Goal: Navigation & Orientation: Find specific page/section

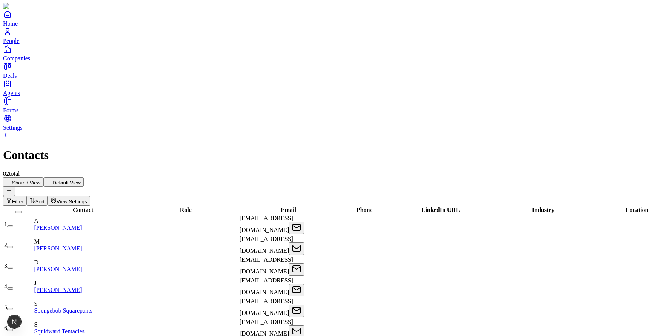
click at [13, 225] on button "button" at bounding box center [10, 226] width 6 height 2
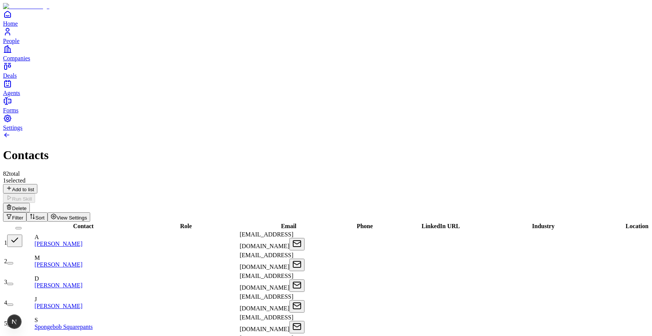
click at [13, 262] on button "button" at bounding box center [10, 263] width 6 height 2
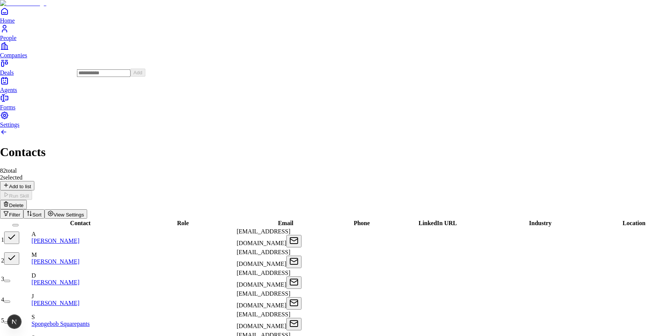
click at [109, 77] on input at bounding box center [104, 73] width 54 height 8
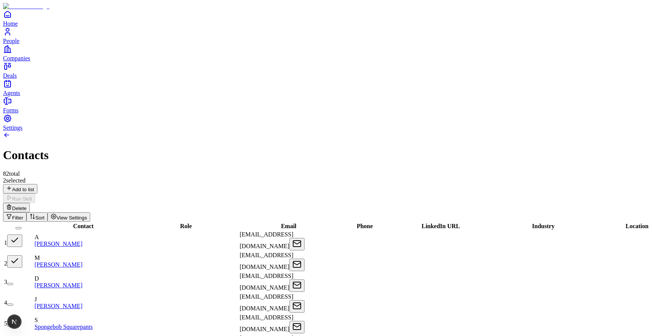
click at [22, 235] on button "button" at bounding box center [14, 241] width 15 height 12
click at [22, 255] on button "button" at bounding box center [14, 261] width 15 height 12
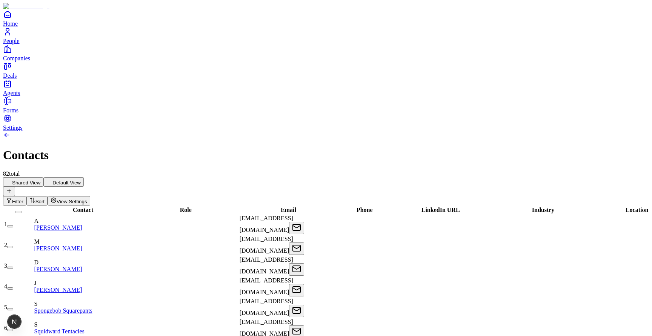
click at [11, 191] on icon at bounding box center [8, 191] width 3 height 0
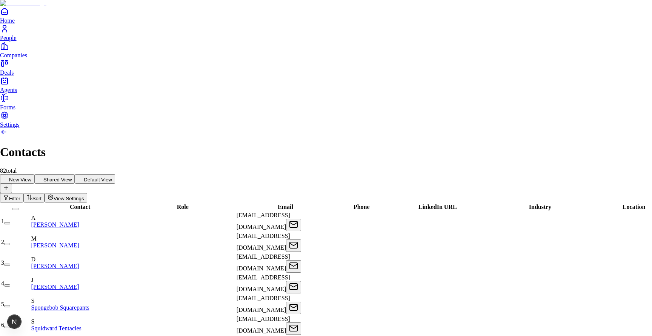
type input "**********"
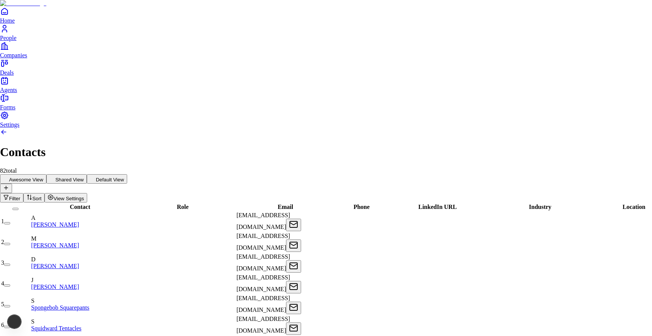
click at [534, 83] on icon at bounding box center [538, 78] width 9 height 9
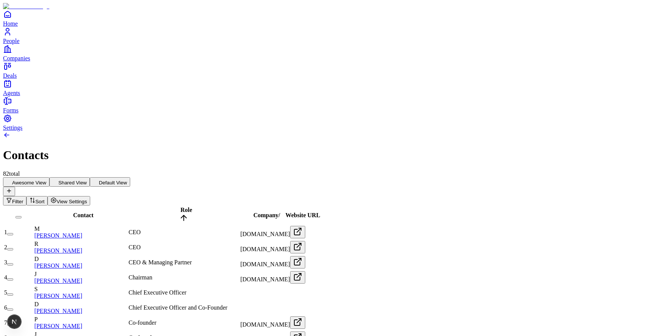
click at [209, 148] on h1 "Contacts" at bounding box center [326, 155] width 646 height 14
click at [26, 196] on button "Filter" at bounding box center [14, 200] width 23 height 9
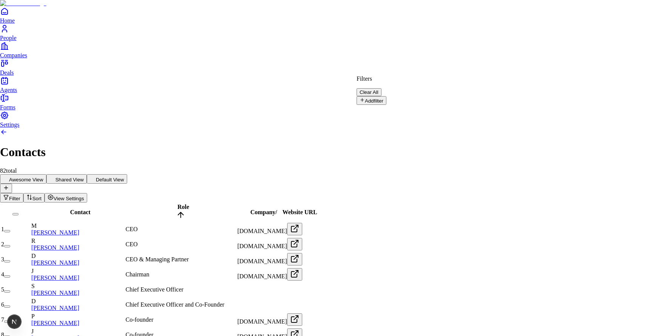
click at [373, 97] on button "Add filter" at bounding box center [371, 100] width 30 height 9
click at [381, 96] on button "Role" at bounding box center [368, 102] width 25 height 12
click at [382, 96] on button "Role" at bounding box center [368, 102] width 25 height 12
click at [410, 109] on input "text" at bounding box center [383, 113] width 54 height 8
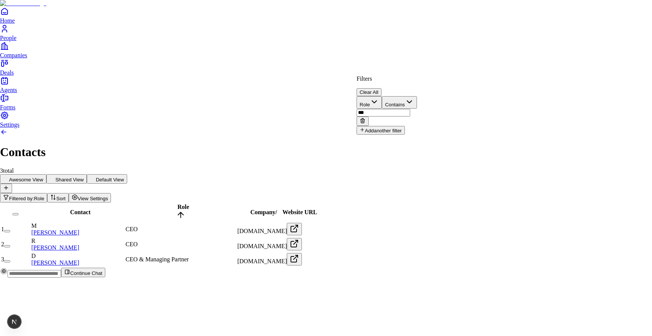
type input "***"
click at [262, 50] on html "Home People Companies Deals Agents Forms Settings Contacts 3 total Awesome View…" at bounding box center [326, 142] width 652 height 284
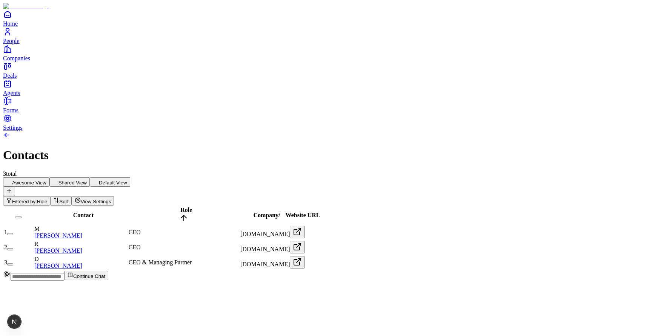
click at [154, 206] on div "Contact Role Company / Website URL 1 M Michael Seibel CEO www.ycombinator.com 2…" at bounding box center [326, 238] width 646 height 65
click at [90, 177] on button "Shared View" at bounding box center [69, 181] width 40 height 9
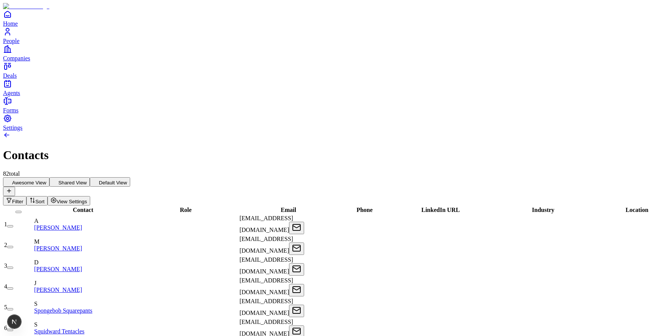
click at [130, 177] on button "Default View" at bounding box center [110, 181] width 40 height 9
click at [90, 177] on button "Shared View" at bounding box center [69, 181] width 40 height 9
click at [49, 177] on button "Awesome View" at bounding box center [26, 181] width 46 height 9
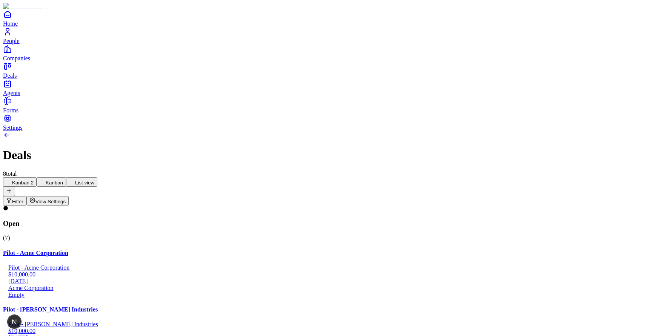
click at [66, 199] on span "View Settings" at bounding box center [50, 202] width 31 height 6
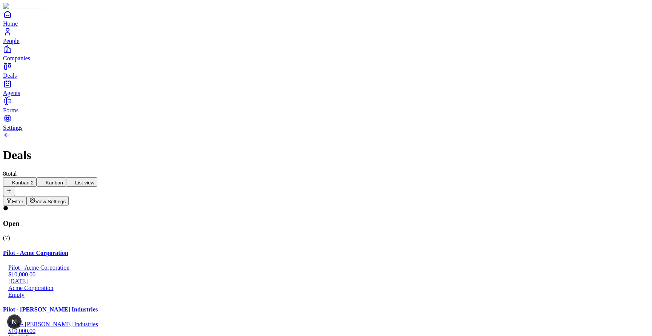
scroll to position [77, 0]
click at [160, 335] on div "[DATE]" at bounding box center [326, 338] width 646 height 7
click at [97, 177] on button "List view" at bounding box center [81, 181] width 31 height 9
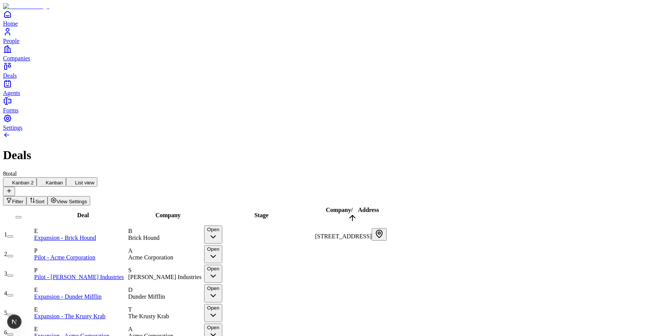
click at [37, 177] on button "Kanban 2" at bounding box center [20, 181] width 34 height 9
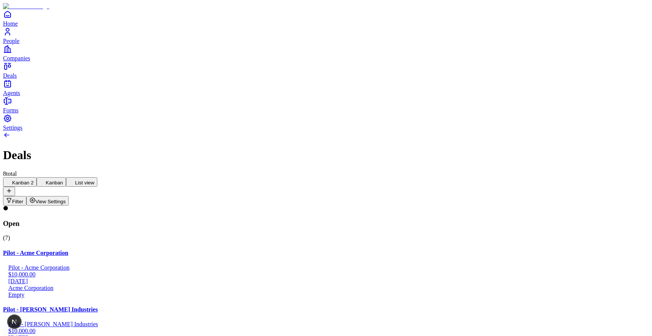
click at [69, 196] on button "View Settings" at bounding box center [47, 200] width 43 height 9
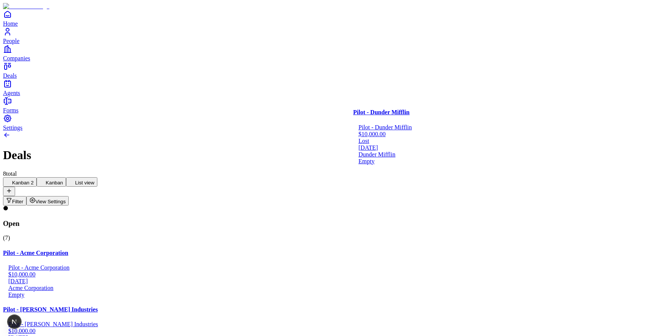
drag, startPoint x: 422, startPoint y: 117, endPoint x: 246, endPoint y: 121, distance: 176.9
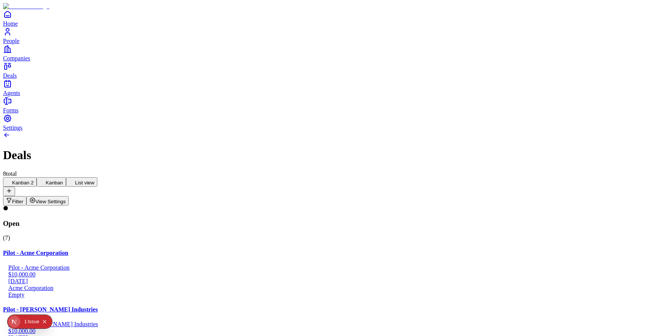
click at [26, 322] on div "1" at bounding box center [25, 322] width 3 height 14
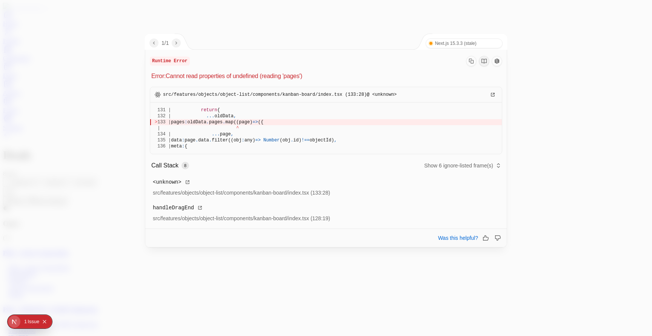
click at [587, 144] on div at bounding box center [326, 168] width 652 height 336
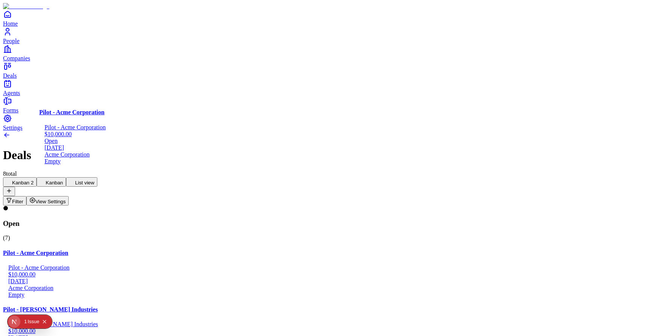
drag, startPoint x: 99, startPoint y: 124, endPoint x: 248, endPoint y: 126, distance: 148.6
click at [385, 177] on div "Kanban 2 Kanban List view Filter View Settings" at bounding box center [326, 191] width 646 height 28
drag, startPoint x: 97, startPoint y: 123, endPoint x: 244, endPoint y: 123, distance: 146.7
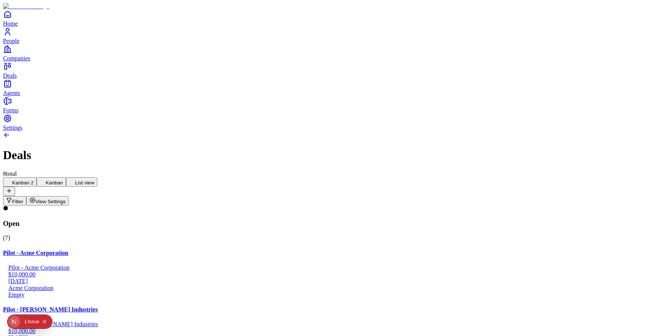
click at [30, 318] on div "Issue" at bounding box center [34, 322] width 12 height 14
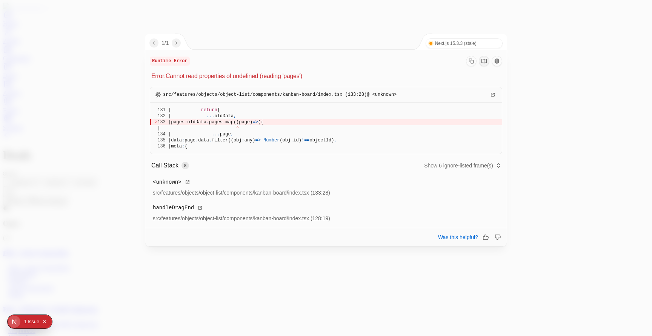
click at [203, 295] on div at bounding box center [326, 168] width 652 height 336
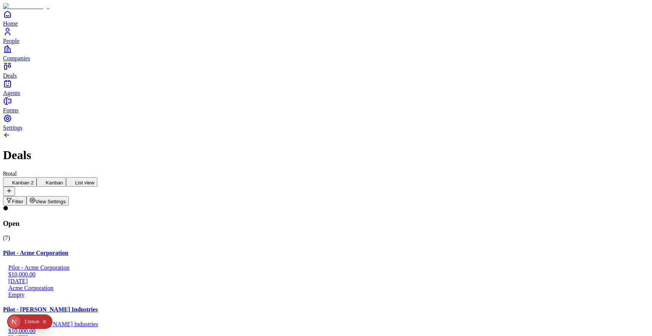
drag, startPoint x: 115, startPoint y: 144, endPoint x: 104, endPoint y: 141, distance: 11.5
click at [66, 177] on button "Kanban" at bounding box center [51, 181] width 29 height 9
drag, startPoint x: 124, startPoint y: 135, endPoint x: 254, endPoint y: 135, distance: 130.5
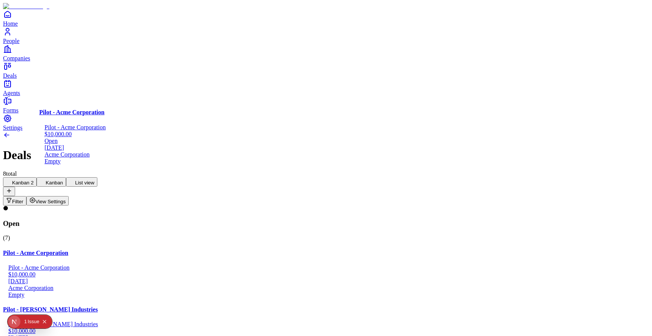
click at [239, 170] on div "8 total" at bounding box center [326, 173] width 646 height 7
click at [29, 319] on div "Issue" at bounding box center [34, 322] width 12 height 14
click at [261, 177] on div "Kanban 2 Kanban List view Filter View Settings" at bounding box center [326, 191] width 646 height 28
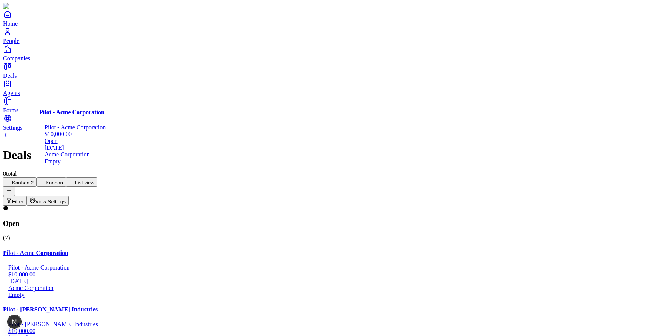
drag, startPoint x: 100, startPoint y: 123, endPoint x: 233, endPoint y: 124, distance: 133.1
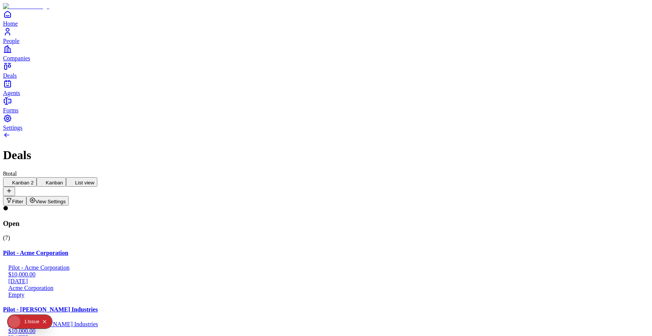
click at [235, 170] on div "8 total" at bounding box center [326, 173] width 646 height 7
click at [97, 177] on button "List view" at bounding box center [81, 181] width 31 height 9
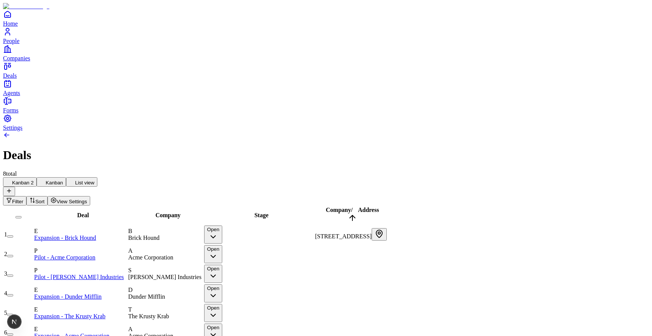
click at [52, 131] on div "Deals 8 total" at bounding box center [326, 154] width 646 height 46
click at [37, 177] on button "Kanban 2" at bounding box center [20, 181] width 34 height 9
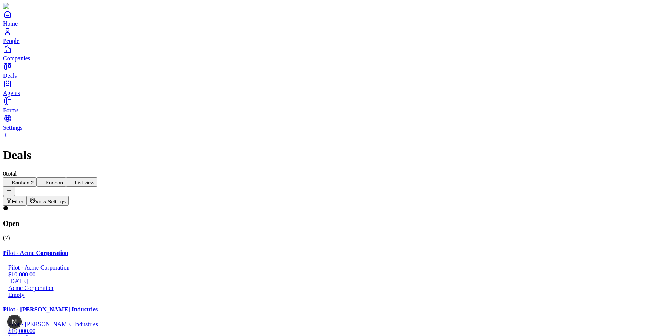
click at [26, 196] on button "Filter" at bounding box center [14, 200] width 23 height 9
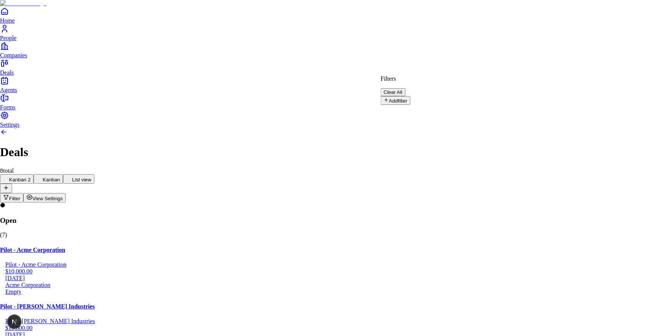
click at [409, 96] on button "Add filter" at bounding box center [396, 100] width 30 height 9
click at [434, 109] on input "text" at bounding box center [408, 113] width 54 height 8
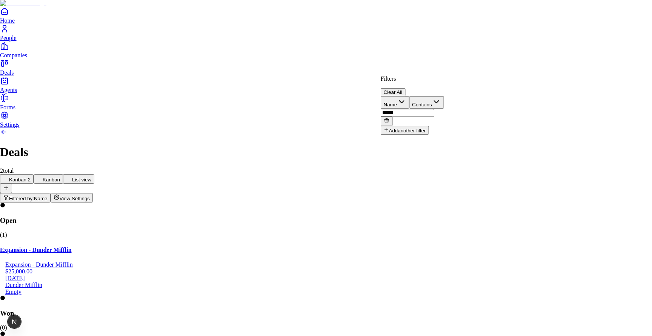
type input "******"
click at [253, 178] on html "Home People Companies Deals Agents Forms Settings Deals 2 total Kanban 2 Kanban…" at bounding box center [326, 220] width 652 height 440
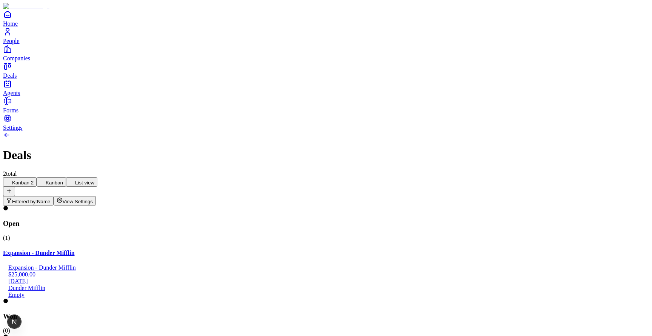
drag, startPoint x: 76, startPoint y: 46, endPoint x: 37, endPoint y: 46, distance: 38.8
click at [37, 131] on div "Deals 2 total" at bounding box center [326, 154] width 646 height 46
click at [54, 196] on button "Filtered by: Name" at bounding box center [28, 200] width 51 height 9
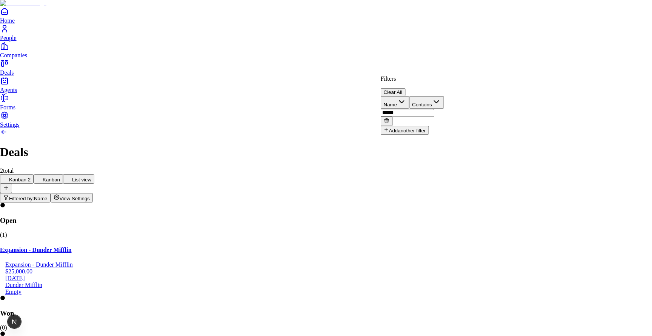
click at [617, 64] on html "Home People Companies Deals Agents Forms Settings Deals 2 total Kanban 2 Kanban…" at bounding box center [326, 220] width 652 height 440
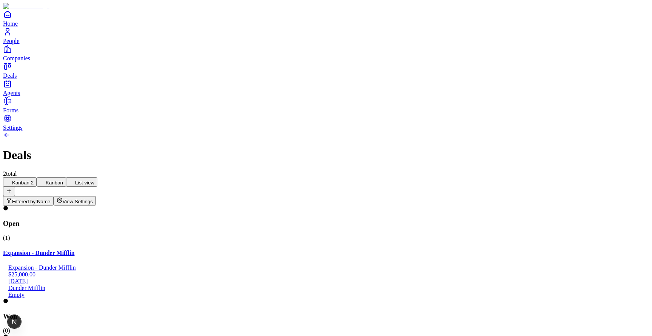
click at [93, 199] on span "View Settings" at bounding box center [78, 202] width 31 height 6
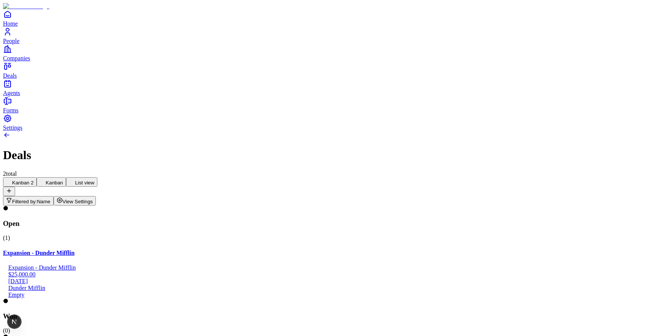
click at [64, 170] on div "2 total" at bounding box center [326, 173] width 646 height 7
click at [97, 177] on button "List view" at bounding box center [81, 181] width 31 height 9
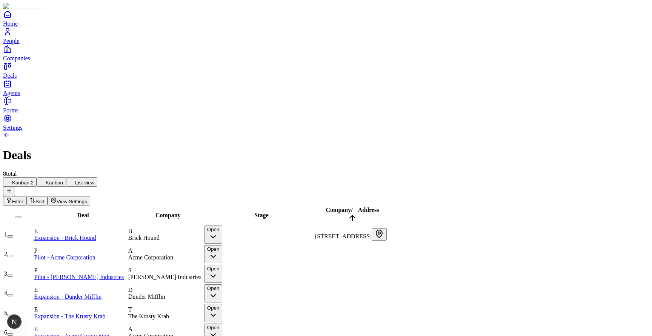
click at [13, 235] on button "button" at bounding box center [10, 236] width 6 height 2
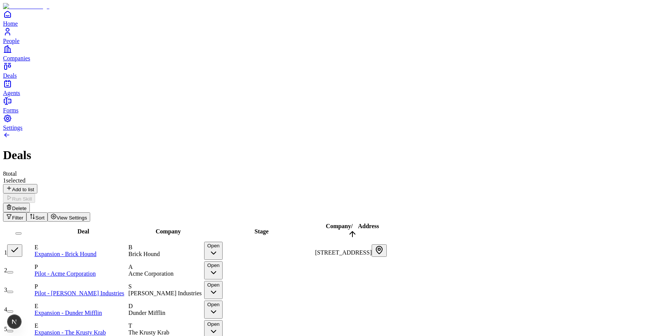
click at [22, 244] on button "button" at bounding box center [14, 250] width 15 height 12
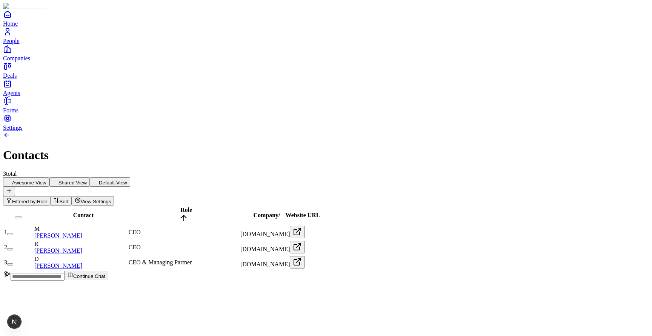
click at [90, 177] on button "Shared View" at bounding box center [69, 181] width 40 height 9
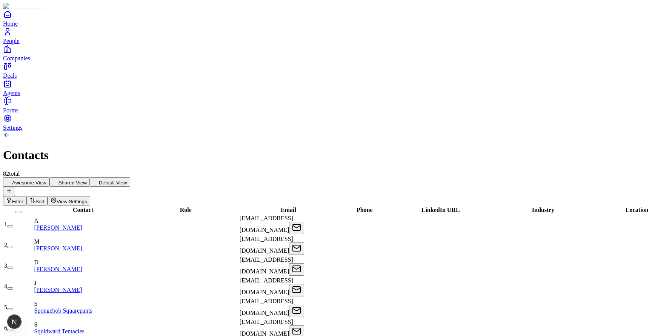
scroll to position [0, 223]
click at [13, 246] on button "button" at bounding box center [10, 247] width 6 height 2
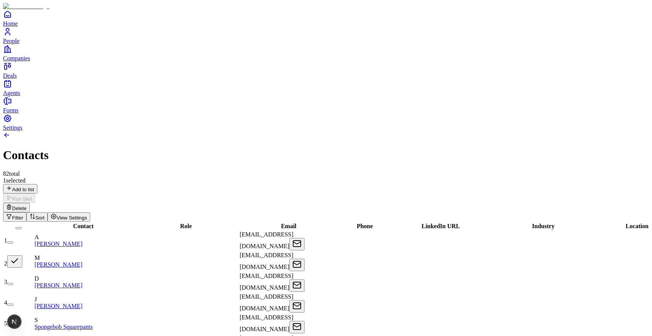
click at [13, 283] on button "button" at bounding box center [10, 284] width 6 height 2
click at [22, 255] on button "button" at bounding box center [14, 261] width 15 height 12
click at [22, 276] on button "button" at bounding box center [14, 282] width 15 height 12
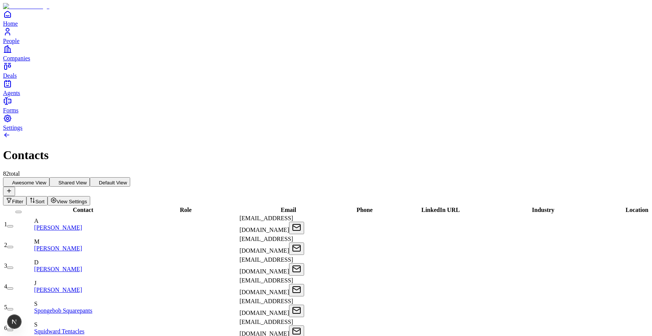
click at [13, 267] on button "button" at bounding box center [10, 268] width 6 height 2
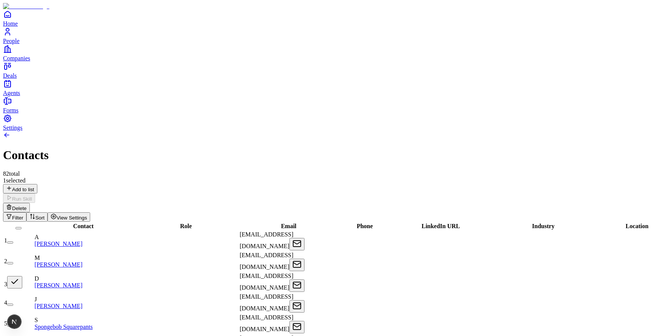
click at [22, 276] on button "button" at bounding box center [14, 282] width 15 height 12
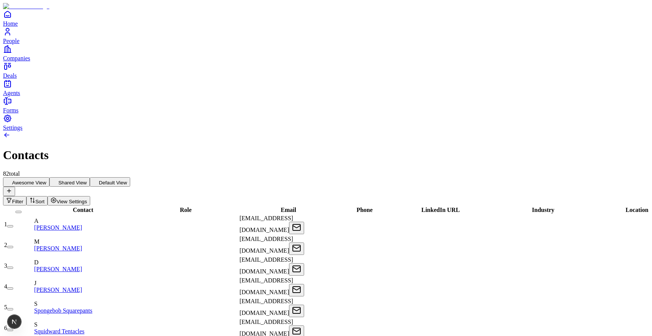
click at [35, 197] on icon "button" at bounding box center [32, 200] width 6 height 6
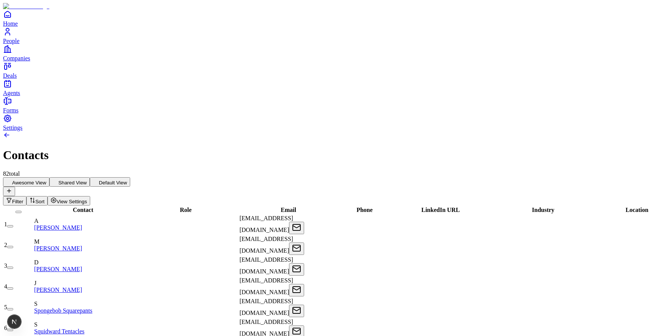
click at [49, 177] on button "Awesome View" at bounding box center [26, 181] width 46 height 9
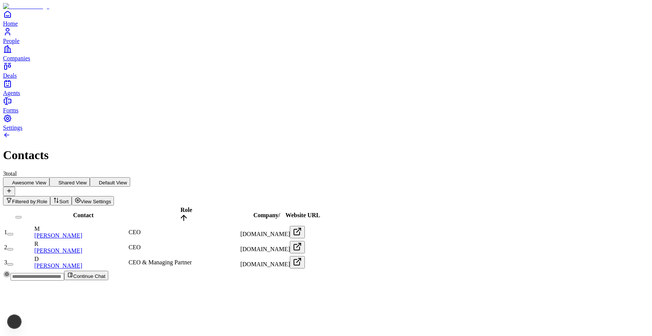
scroll to position [0, 0]
click at [90, 177] on button "Shared View" at bounding box center [69, 181] width 40 height 9
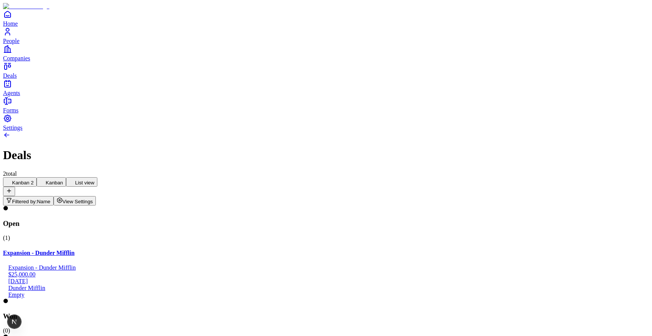
click at [97, 177] on button "List view" at bounding box center [81, 181] width 31 height 9
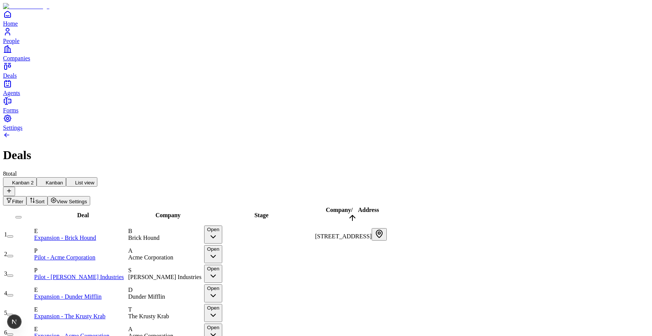
click at [37, 177] on button "Kanban 2" at bounding box center [20, 181] width 34 height 9
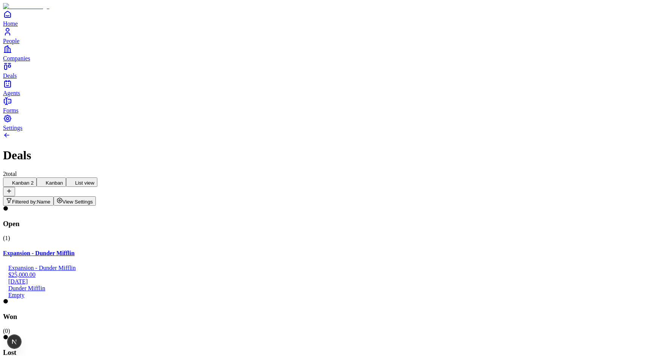
click at [553, 196] on div "Filtered by: Name View Settings" at bounding box center [326, 200] width 646 height 9
click at [37, 199] on span "Filtered by:" at bounding box center [24, 202] width 25 height 6
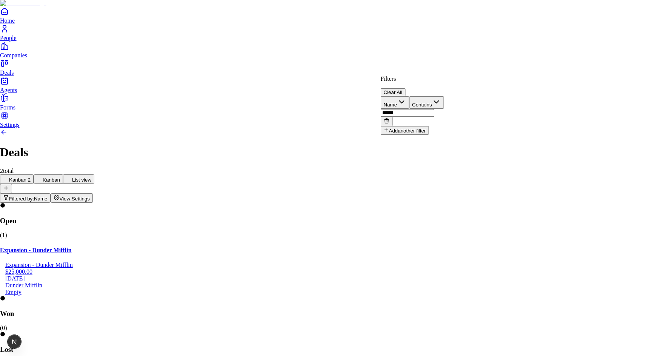
click at [640, 57] on html "Home People Companies Deals Agents Forms Settings Deals 2 total Kanban 2 Kanban…" at bounding box center [326, 220] width 652 height 440
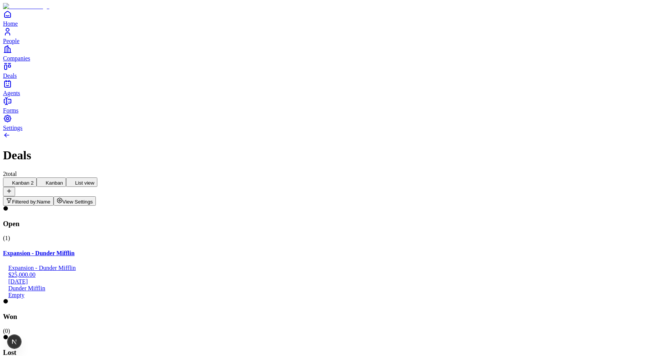
click at [96, 196] on button "View Settings" at bounding box center [75, 200] width 43 height 9
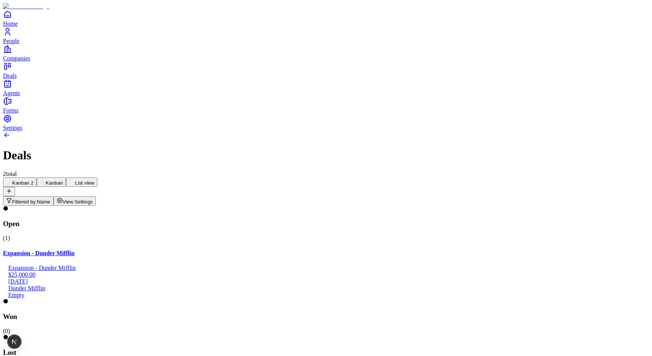
click at [66, 177] on button "Kanban" at bounding box center [51, 181] width 29 height 9
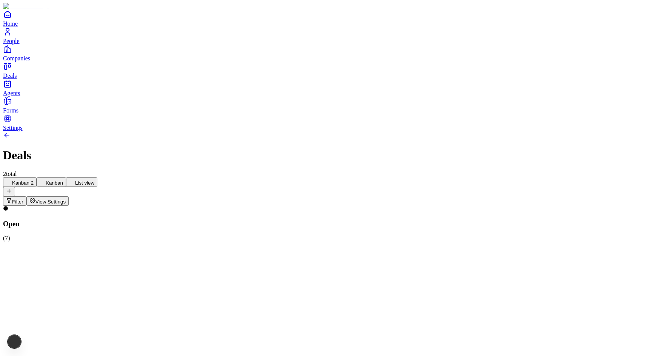
click at [37, 177] on button "Kanban 2" at bounding box center [20, 181] width 34 height 9
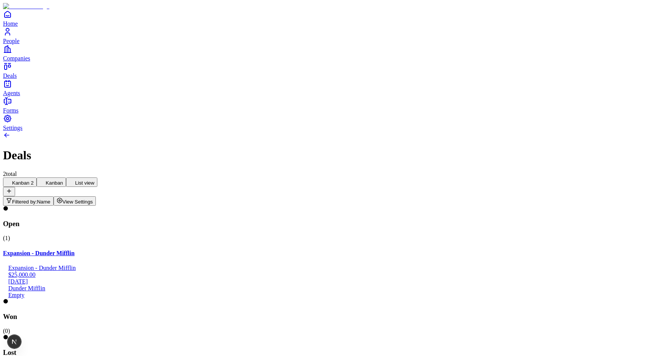
click at [97, 177] on button "List view" at bounding box center [81, 181] width 31 height 9
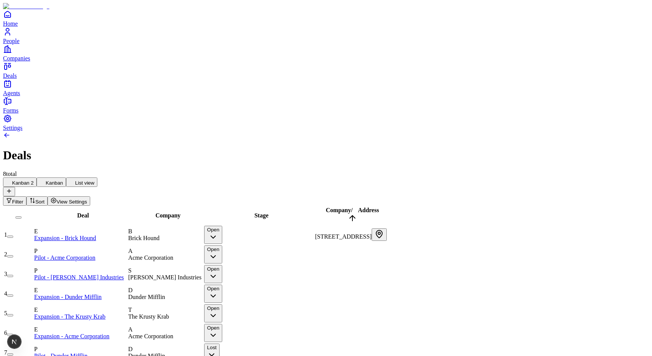
click at [66, 177] on button "Kanban" at bounding box center [51, 181] width 29 height 9
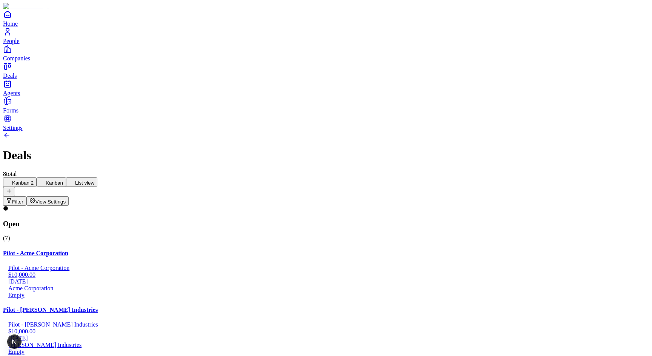
click at [37, 177] on button "Kanban 2" at bounding box center [20, 181] width 34 height 9
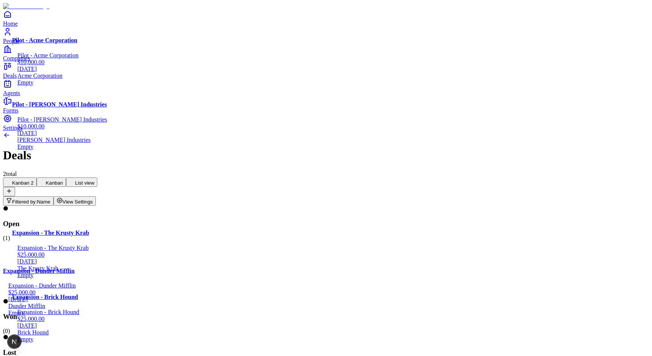
click at [97, 177] on button "List view" at bounding box center [81, 181] width 31 height 9
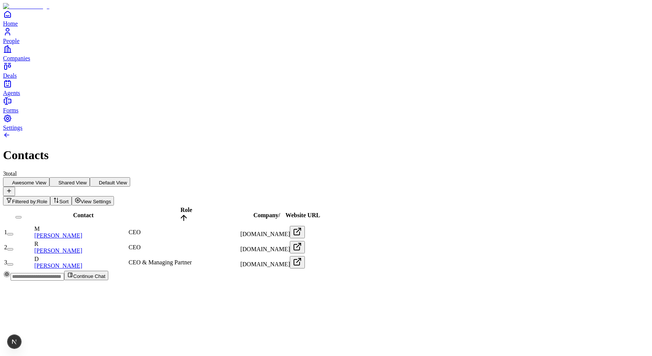
click at [130, 177] on button "Default View" at bounding box center [110, 181] width 40 height 9
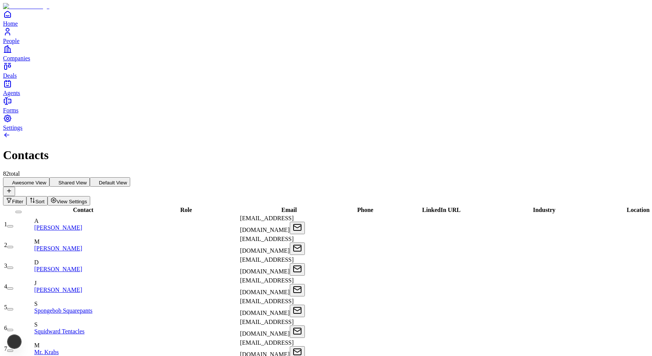
click at [90, 177] on button "Shared View" at bounding box center [69, 181] width 40 height 9
click at [49, 177] on button "Awesome View" at bounding box center [26, 181] width 46 height 9
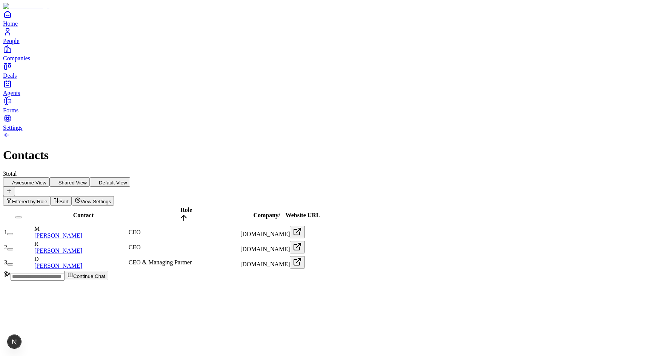
click at [277, 177] on div "Awesome View Shared View Default View Filtered by: Role Sort View Settings" at bounding box center [326, 191] width 646 height 28
click at [90, 177] on button "Shared View" at bounding box center [69, 181] width 40 height 9
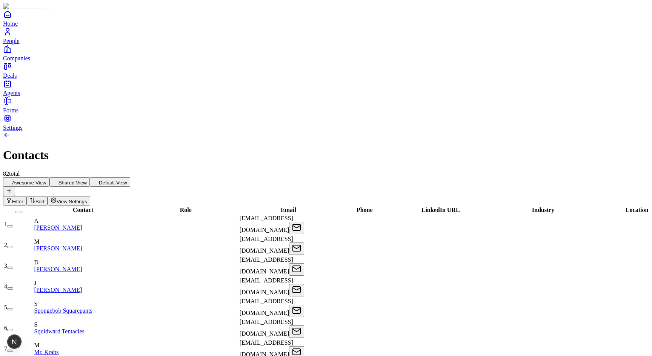
click at [130, 177] on button "Default View" at bounding box center [110, 181] width 40 height 9
click at [49, 177] on button "Awesome View" at bounding box center [26, 181] width 46 height 9
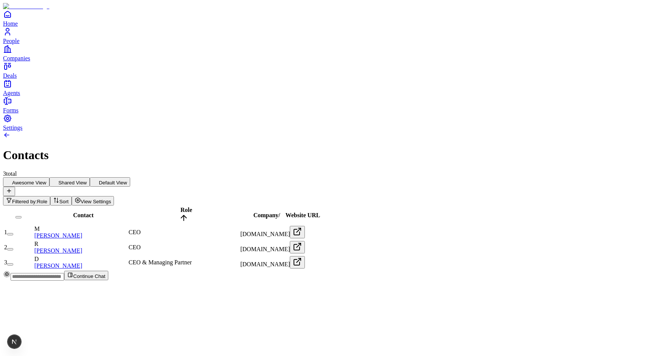
click at [130, 177] on button "Default View" at bounding box center [110, 181] width 40 height 9
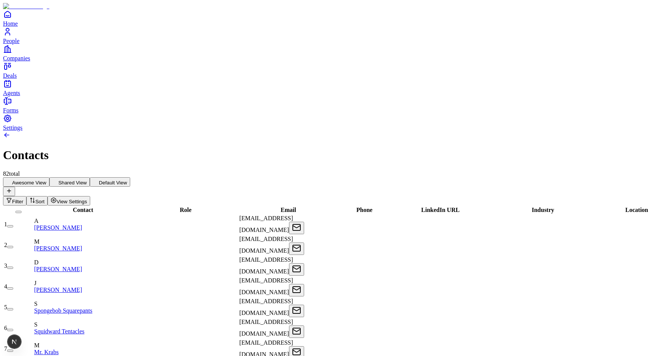
click at [90, 177] on button "Shared View" at bounding box center [69, 181] width 40 height 9
click at [49, 177] on button "Awesome View" at bounding box center [26, 181] width 46 height 9
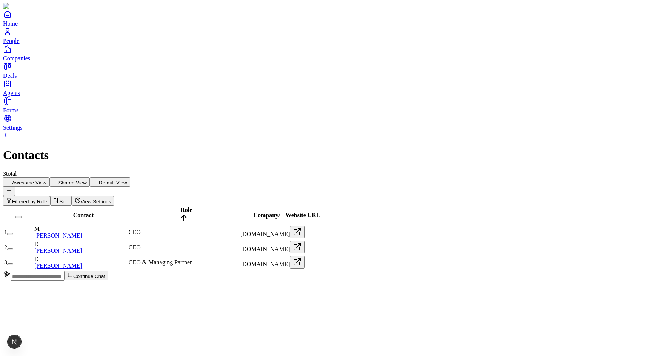
click at [90, 177] on button "Shared View" at bounding box center [69, 181] width 40 height 9
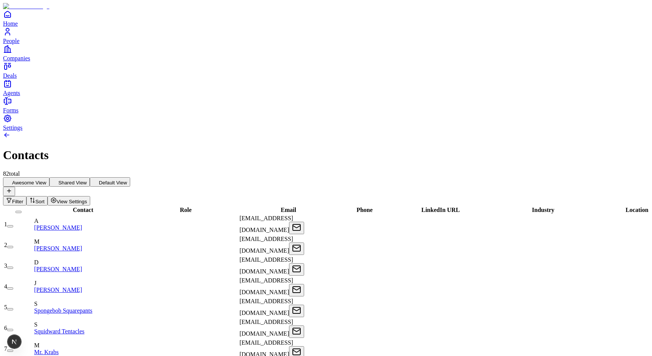
click at [130, 177] on button "Default View" at bounding box center [110, 181] width 40 height 9
click at [90, 177] on button "Shared View" at bounding box center [69, 181] width 40 height 9
click at [49, 177] on button "Awesome View" at bounding box center [26, 181] width 46 height 9
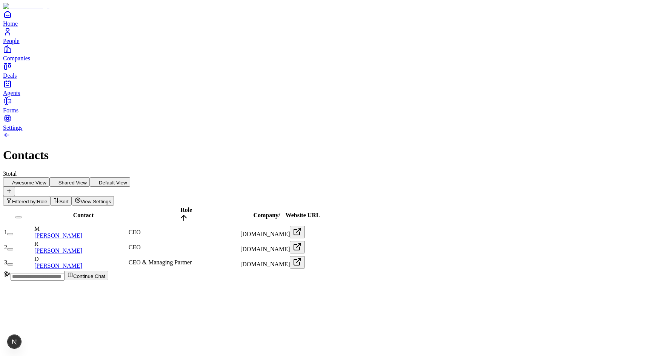
click at [90, 177] on button "Shared View" at bounding box center [69, 181] width 40 height 9
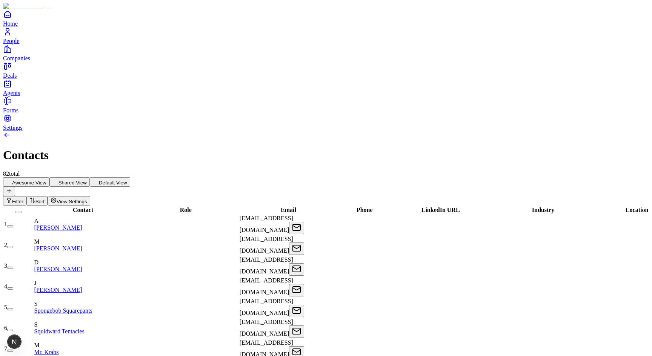
click at [130, 177] on button "Default View" at bounding box center [110, 181] width 40 height 9
click at [384, 177] on div "Awesome View Shared View Default View Filter Sort View Settings" at bounding box center [326, 191] width 646 height 28
click at [26, 196] on button "Filter" at bounding box center [14, 200] width 23 height 9
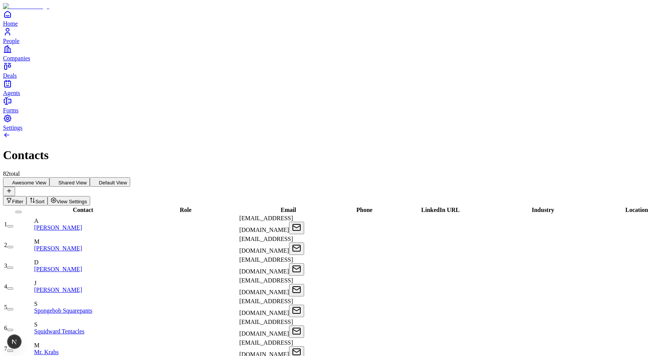
click at [45, 199] on span "Sort" at bounding box center [39, 202] width 9 height 6
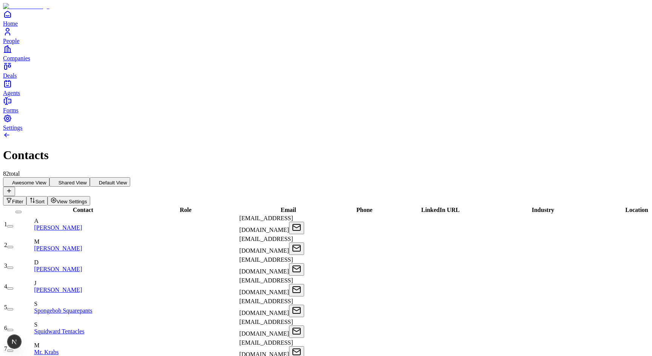
click at [87, 199] on span "View Settings" at bounding box center [72, 202] width 31 height 6
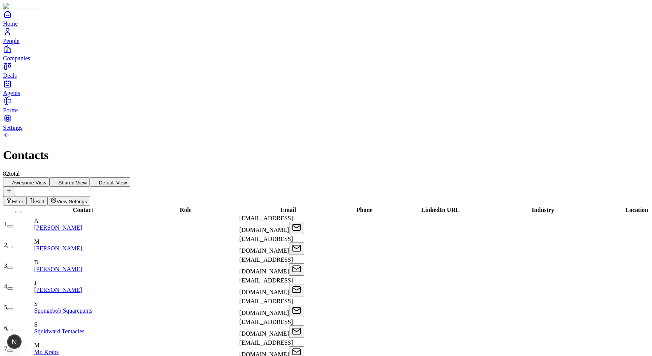
click at [90, 196] on button "View Settings" at bounding box center [69, 200] width 43 height 9
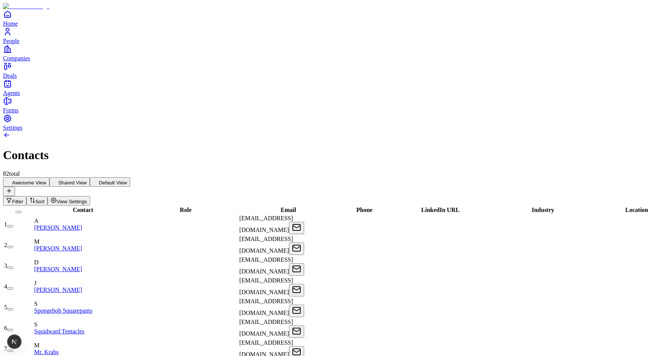
click at [87, 199] on span "View Settings" at bounding box center [72, 202] width 31 height 6
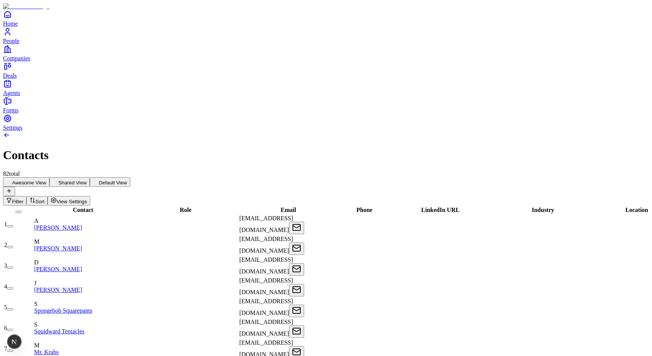
click at [48, 196] on button "Sort" at bounding box center [36, 200] width 21 height 9
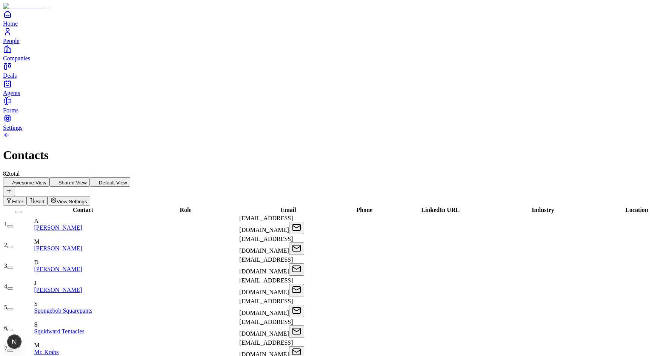
click at [32, 198] on icon "button" at bounding box center [31, 198] width 2 height 1
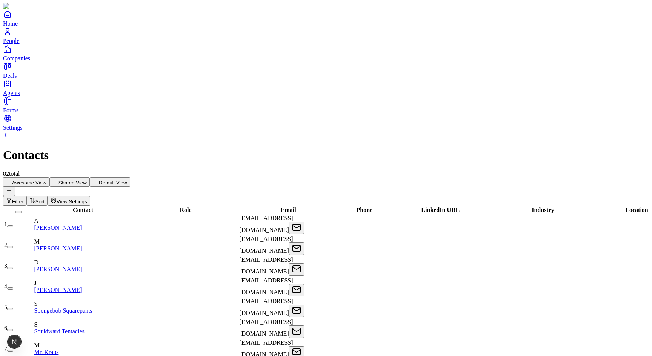
click at [12, 197] on icon "button" at bounding box center [9, 200] width 6 height 6
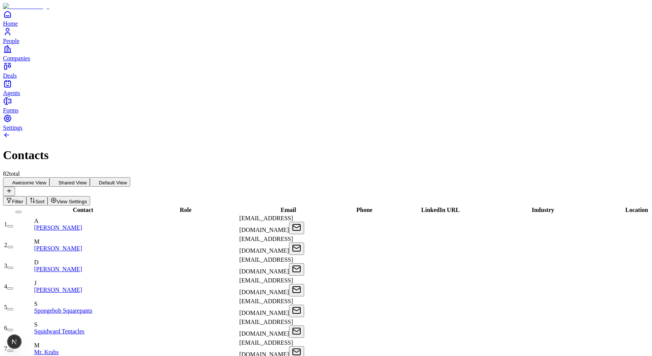
click at [87, 199] on span "View Settings" at bounding box center [72, 202] width 31 height 6
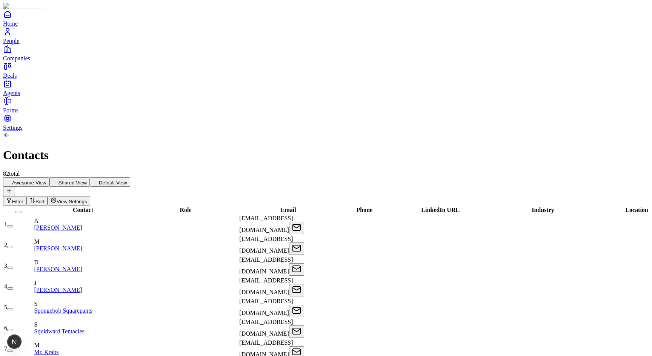
scroll to position [0, 128]
drag, startPoint x: 491, startPoint y: 80, endPoint x: 413, endPoint y: 80, distance: 77.7
click at [485, 207] on div "Industry" at bounding box center [539, 210] width 109 height 7
drag, startPoint x: 491, startPoint y: 80, endPoint x: 438, endPoint y: 81, distance: 53.2
click at [485, 207] on div "Industry" at bounding box center [539, 210] width 109 height 7
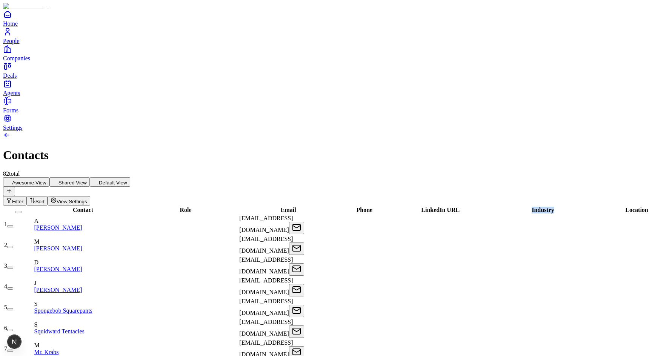
drag, startPoint x: 379, startPoint y: 79, endPoint x: 470, endPoint y: 79, distance: 90.5
click at [470, 206] on tr "Contact Role Email Phone LinkedIn URL Industry Location Company" at bounding box center [376, 210] width 745 height 8
drag, startPoint x: 470, startPoint y: 81, endPoint x: 384, endPoint y: 81, distance: 85.6
click at [393, 207] on div "LinkedIn URL" at bounding box center [483, 210] width 181 height 7
click at [384, 131] on div "Contacts 82 total" at bounding box center [326, 154] width 646 height 46
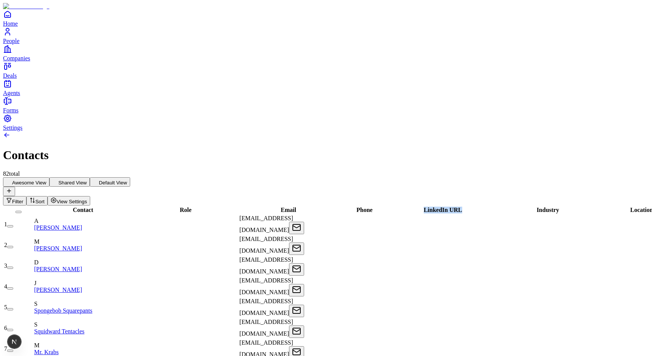
drag, startPoint x: 284, startPoint y: 81, endPoint x: 373, endPoint y: 81, distance: 88.3
click at [373, 206] on tr "Contact Role Email Phone LinkedIn URL Industry Location Company" at bounding box center [378, 210] width 749 height 8
drag, startPoint x: 373, startPoint y: 78, endPoint x: 302, endPoint y: 78, distance: 71.7
click at [335, 207] on div "Phone" at bounding box center [406, 210] width 142 height 7
click at [309, 131] on div "Contacts 82 total" at bounding box center [326, 154] width 646 height 46
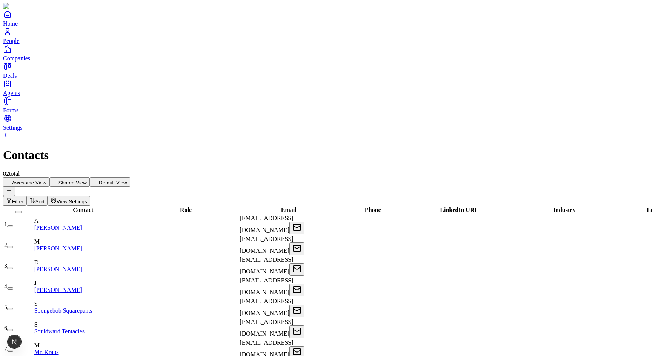
scroll to position [0, 17]
drag, startPoint x: 339, startPoint y: 84, endPoint x: 396, endPoint y: 84, distance: 56.6
click at [396, 206] on tr "Contact Role Email Phone LinkedIn URL Industry Location Company" at bounding box center [387, 210] width 766 height 8
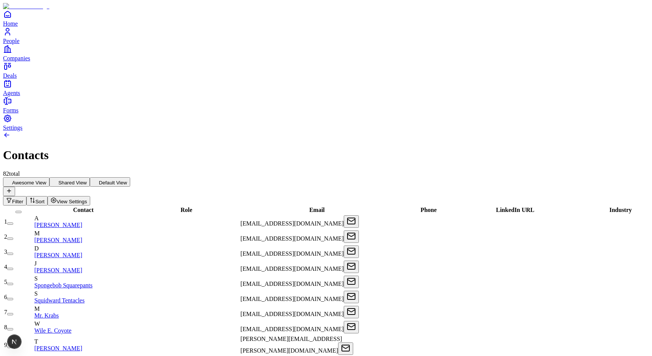
drag, startPoint x: 396, startPoint y: 81, endPoint x: 351, endPoint y: 81, distance: 44.5
click at [351, 207] on div "Email" at bounding box center [313, 210] width 147 height 7
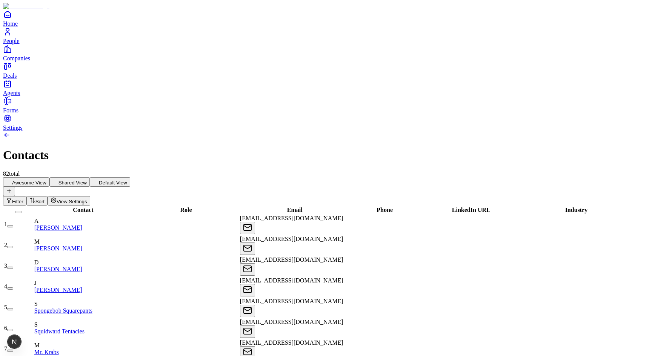
click at [351, 131] on div "Contacts 82 total" at bounding box center [326, 154] width 646 height 46
drag, startPoint x: 260, startPoint y: 80, endPoint x: 416, endPoint y: 80, distance: 155.8
click at [416, 206] on tr "Contact Role Email Phone LinkedIn URL Industry Location Company" at bounding box center [393, 210] width 778 height 8
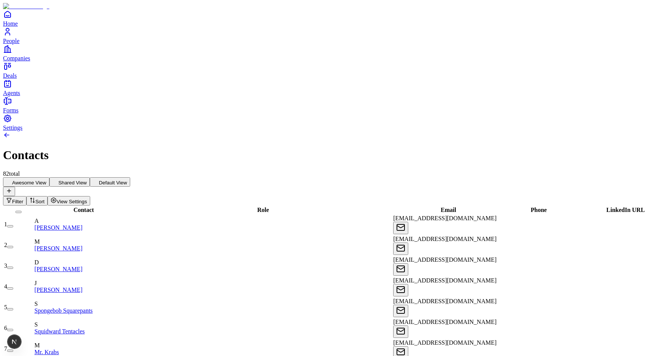
drag, startPoint x: 419, startPoint y: 82, endPoint x: 283, endPoint y: 82, distance: 135.4
click at [283, 207] on div "Role" at bounding box center [260, 210] width 263 height 7
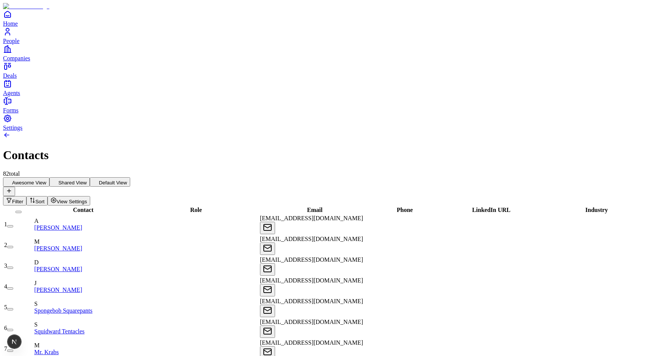
click at [307, 170] on div "82 total" at bounding box center [326, 173] width 646 height 7
